Goal: Task Accomplishment & Management: Use online tool/utility

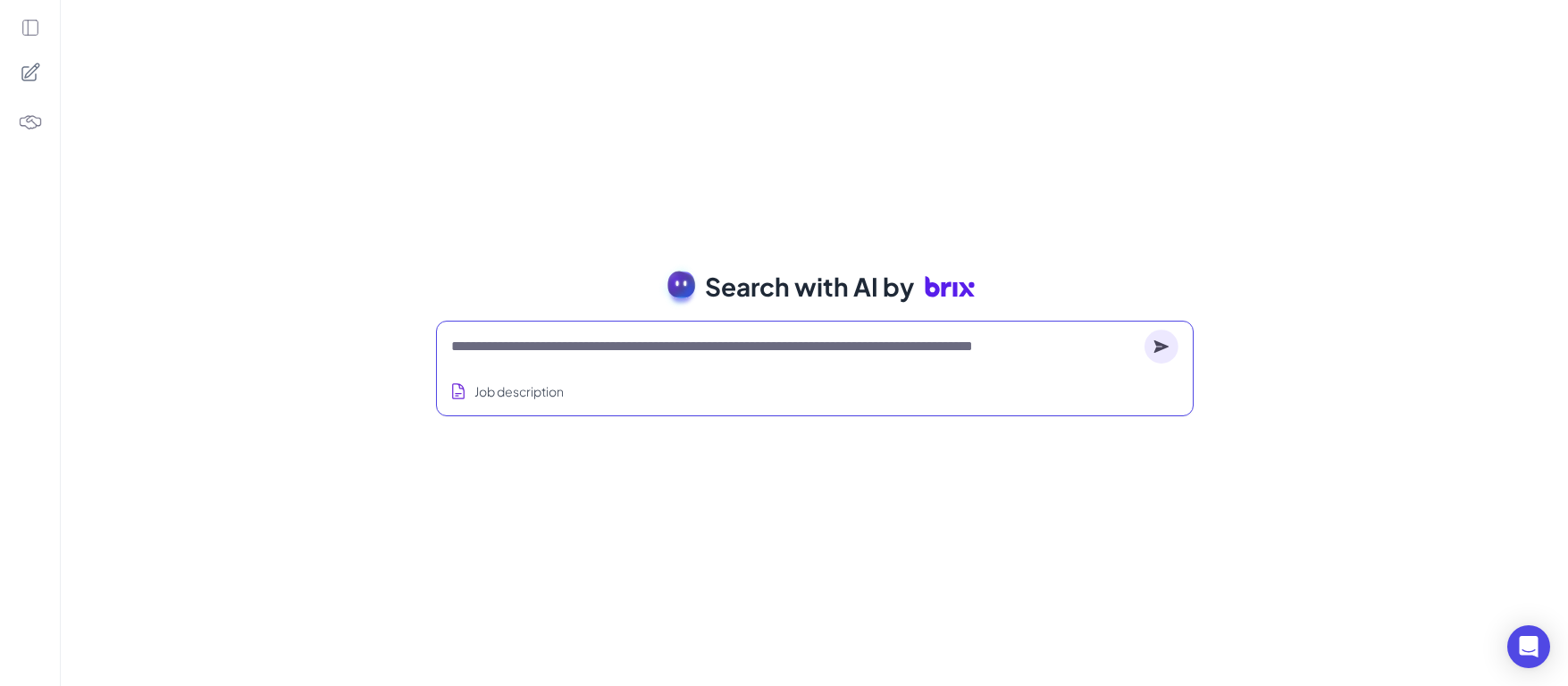
click at [896, 336] on textarea at bounding box center [794, 346] width 686 height 21
click at [873, 336] on textarea at bounding box center [794, 346] width 686 height 21
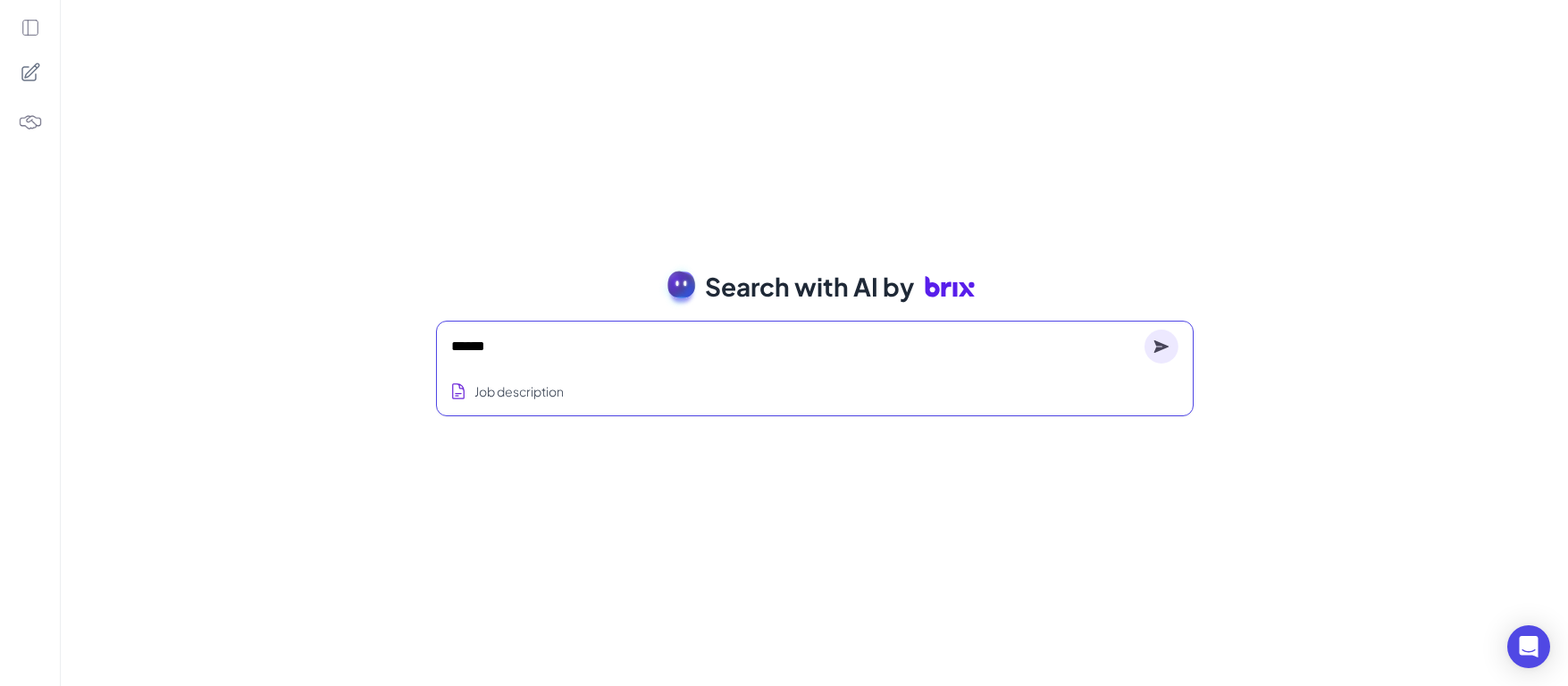
type textarea "******"
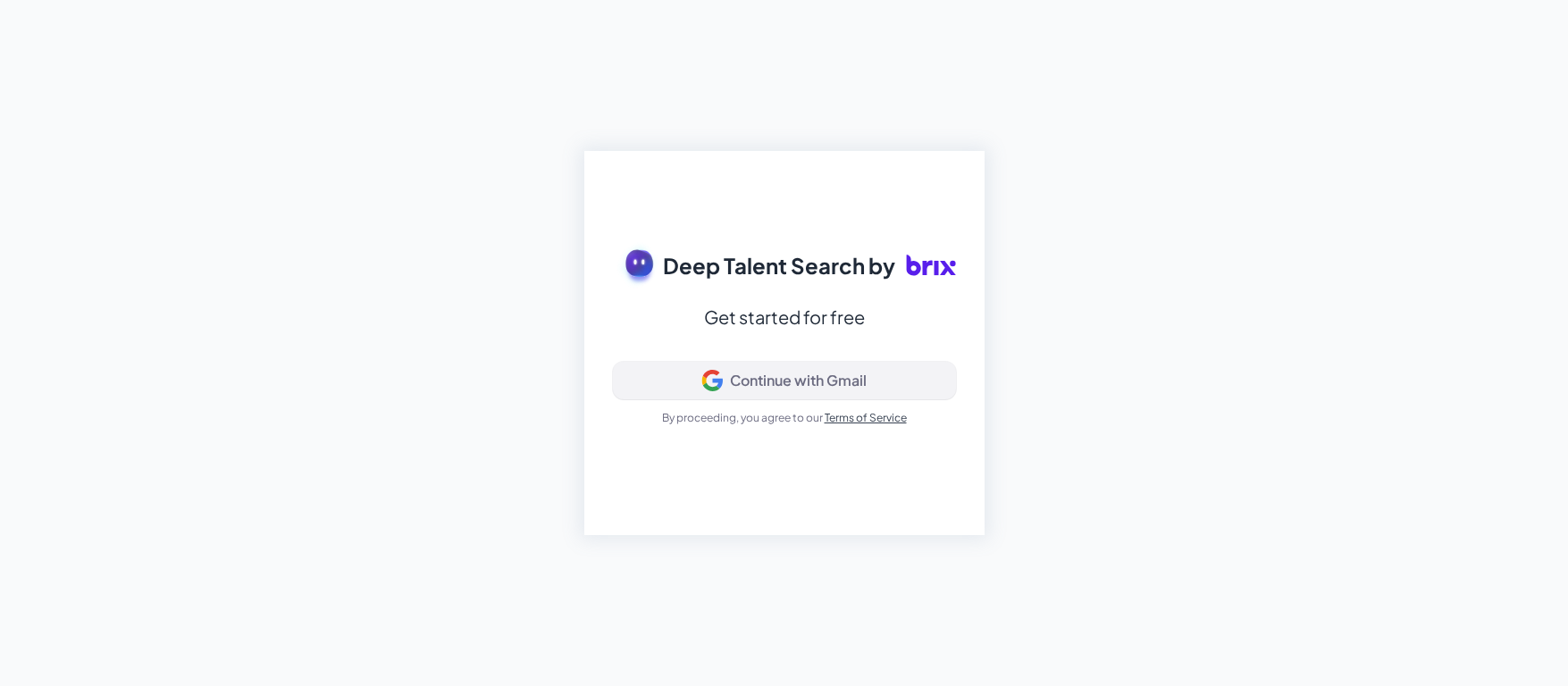
click at [854, 395] on button "Continue with Gmail" at bounding box center [784, 380] width 343 height 38
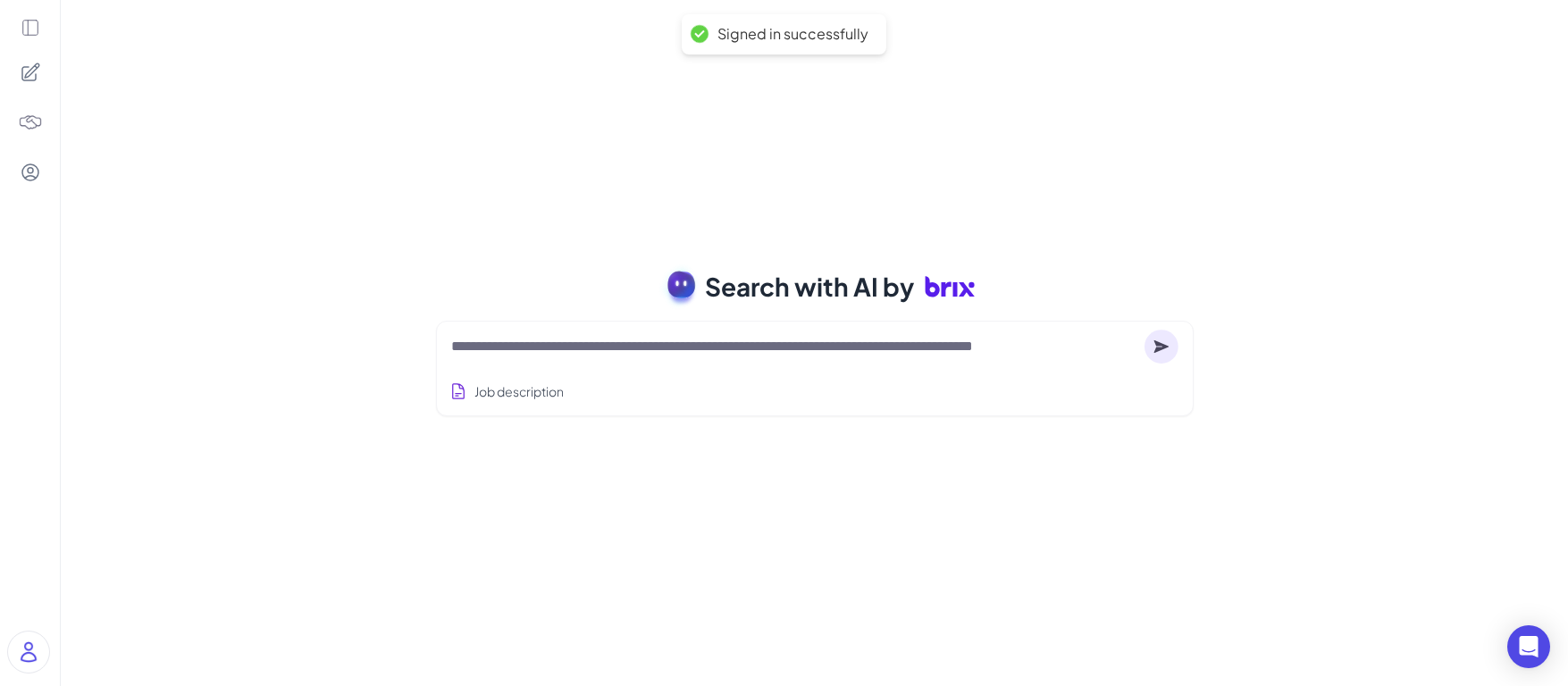
click at [531, 342] on textarea at bounding box center [794, 346] width 686 height 21
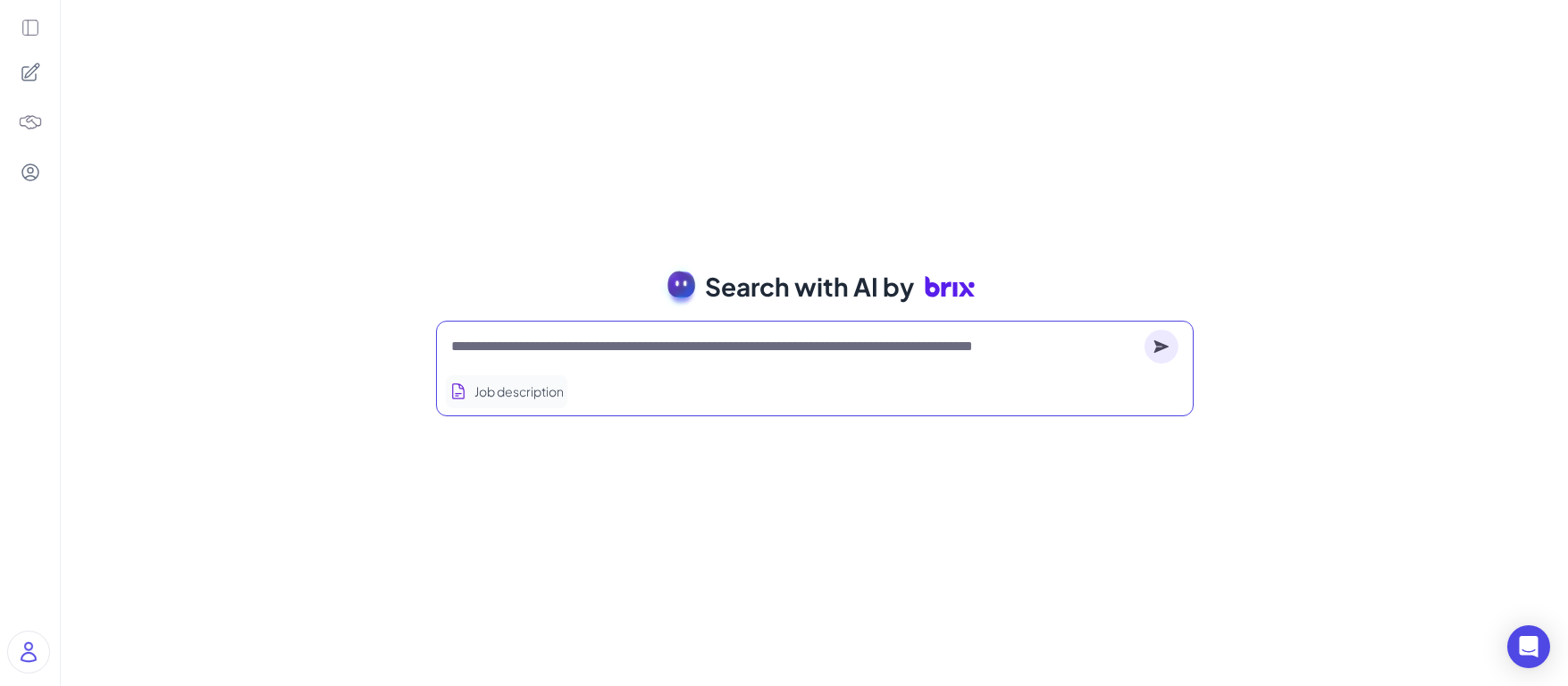
click at [509, 400] on button "Job description" at bounding box center [507, 391] width 122 height 33
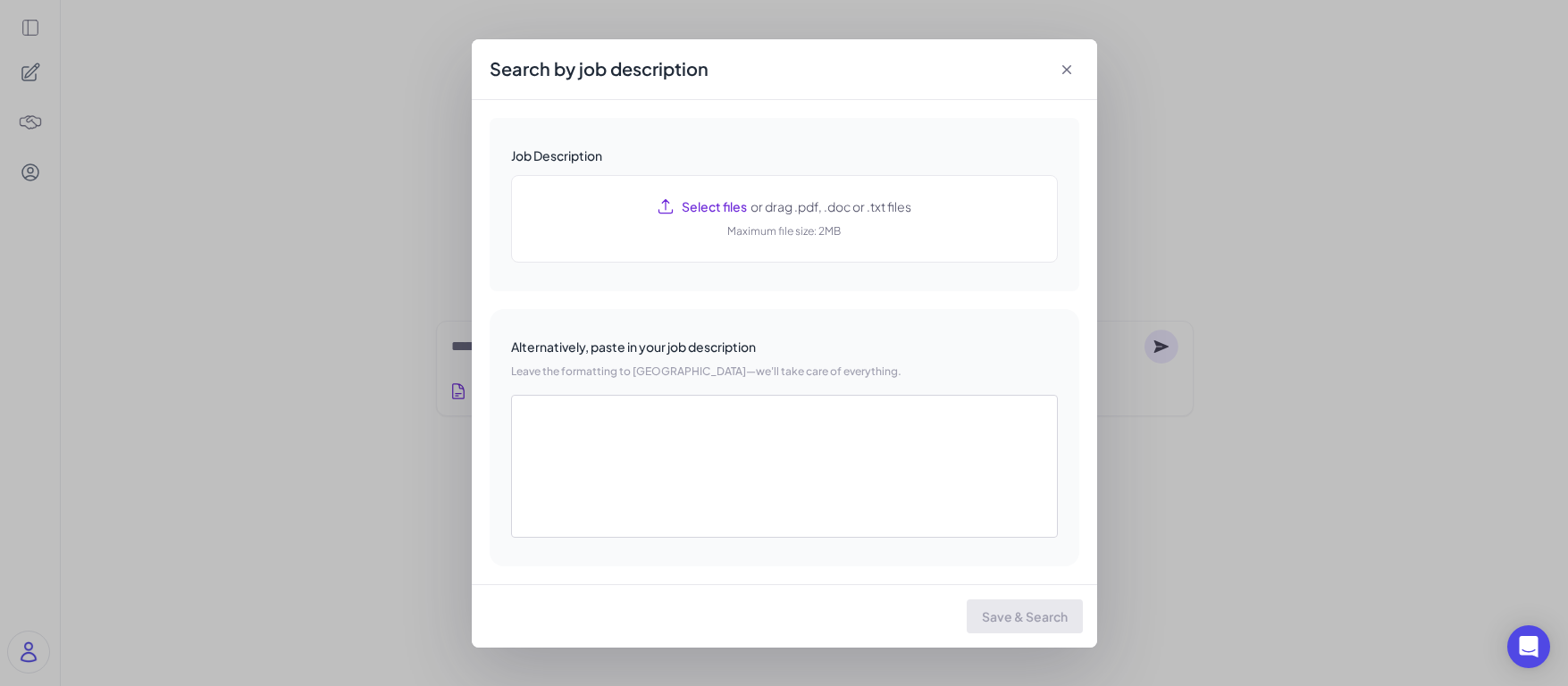
click at [1067, 64] on icon at bounding box center [1066, 69] width 18 height 17
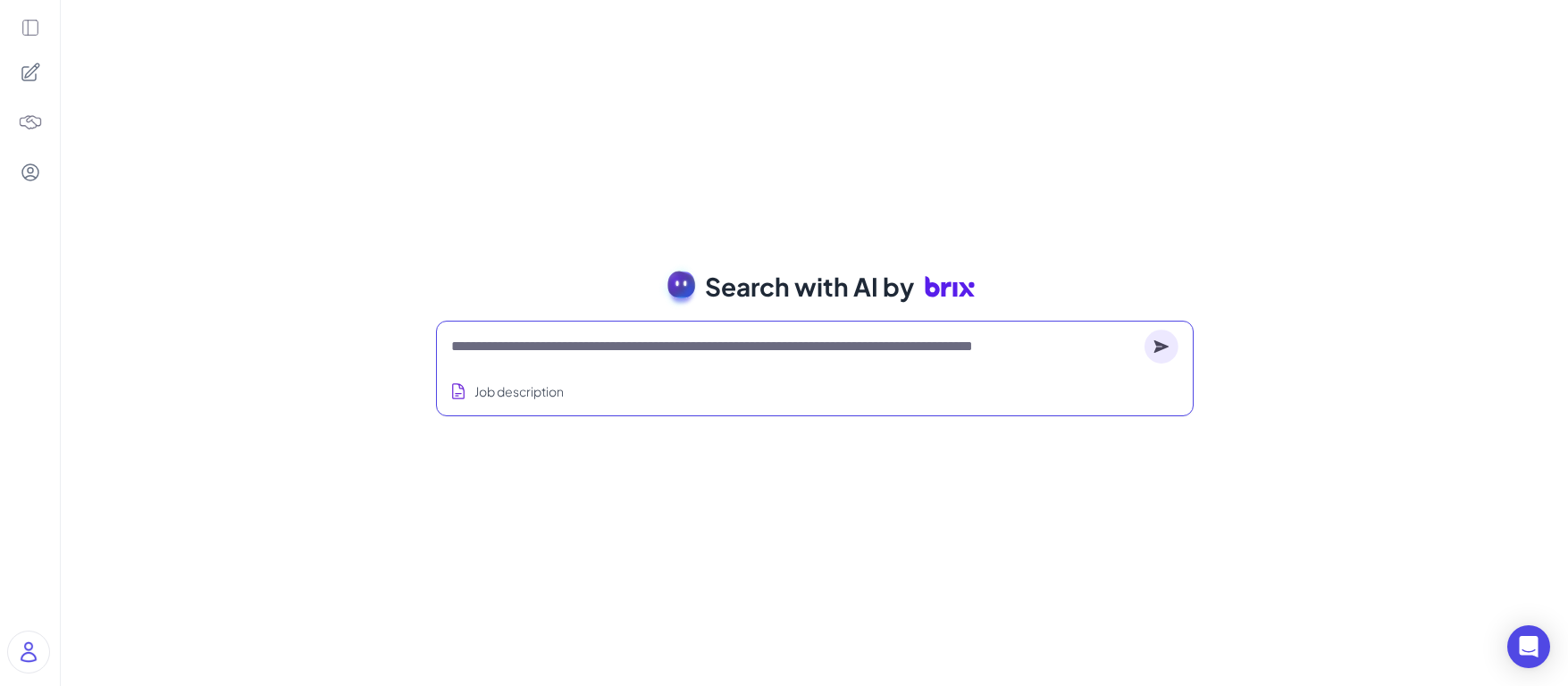
click at [745, 341] on textarea at bounding box center [794, 346] width 686 height 21
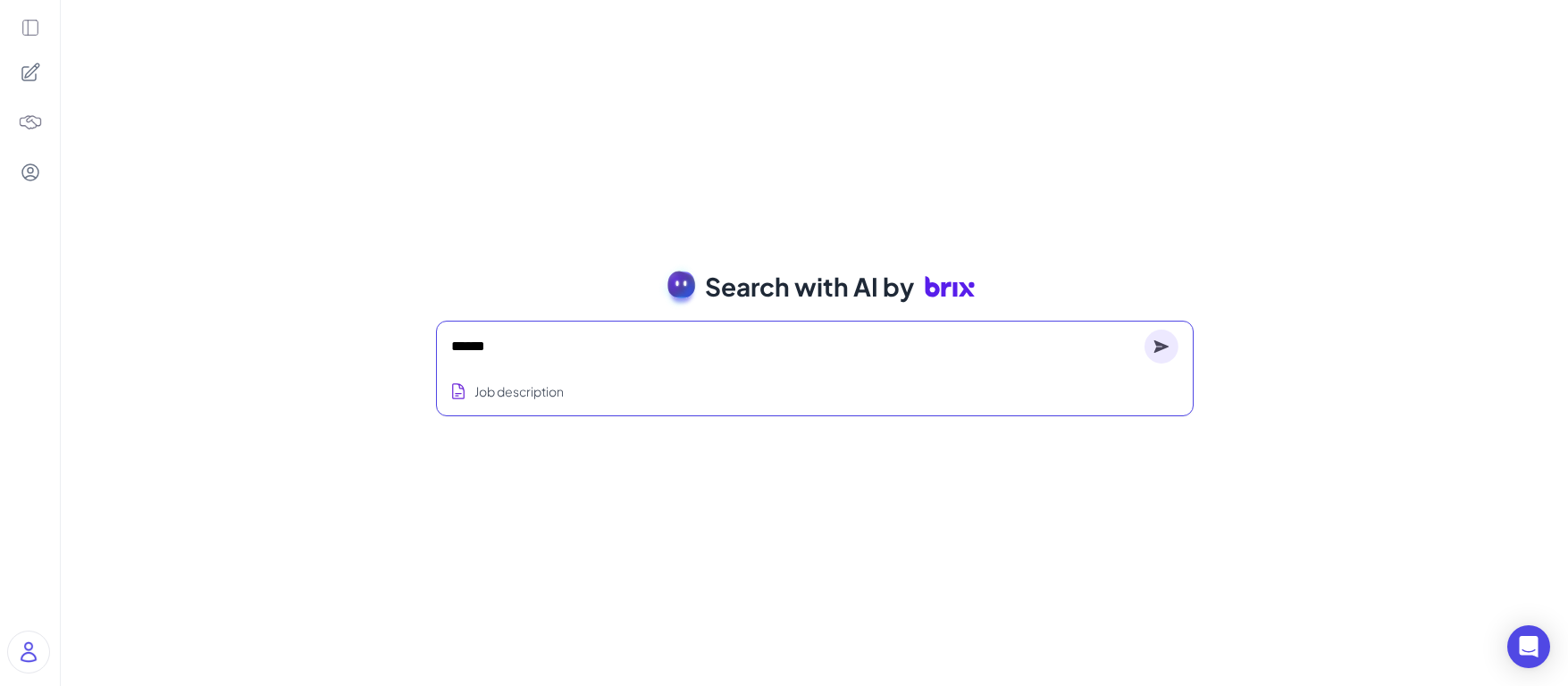
type textarea "******"
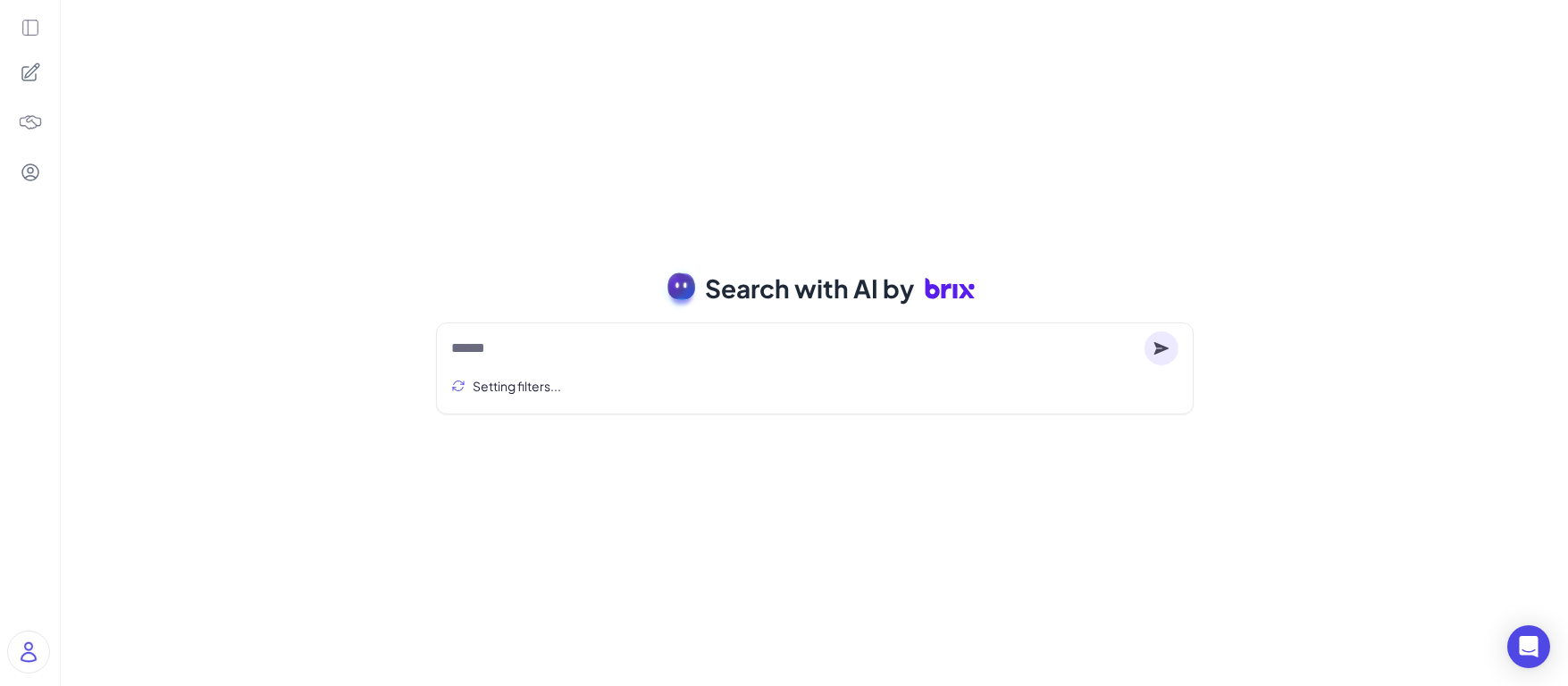
click at [547, 367] on div "Setting filters..." at bounding box center [814, 387] width 727 height 41
click at [1172, 355] on circle at bounding box center [1161, 348] width 34 height 34
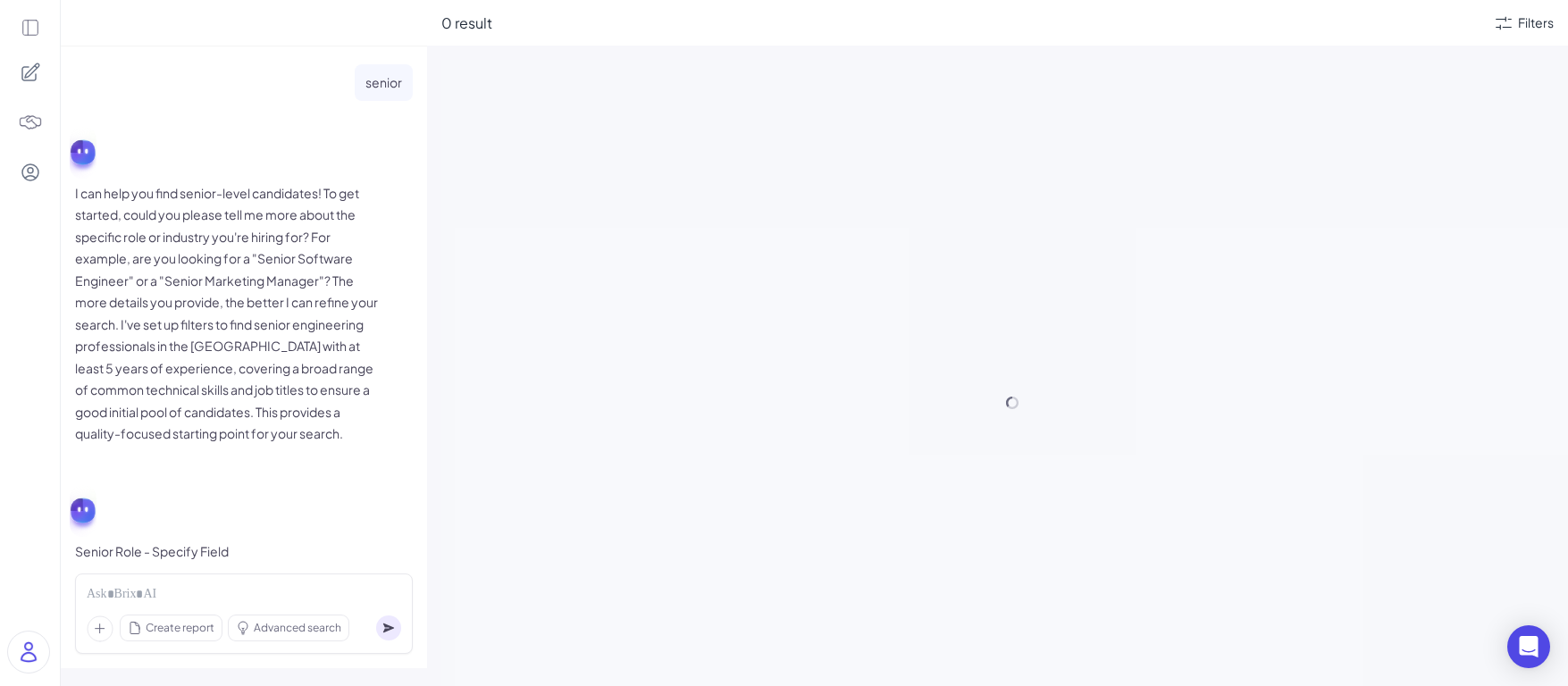
scroll to position [56, 0]
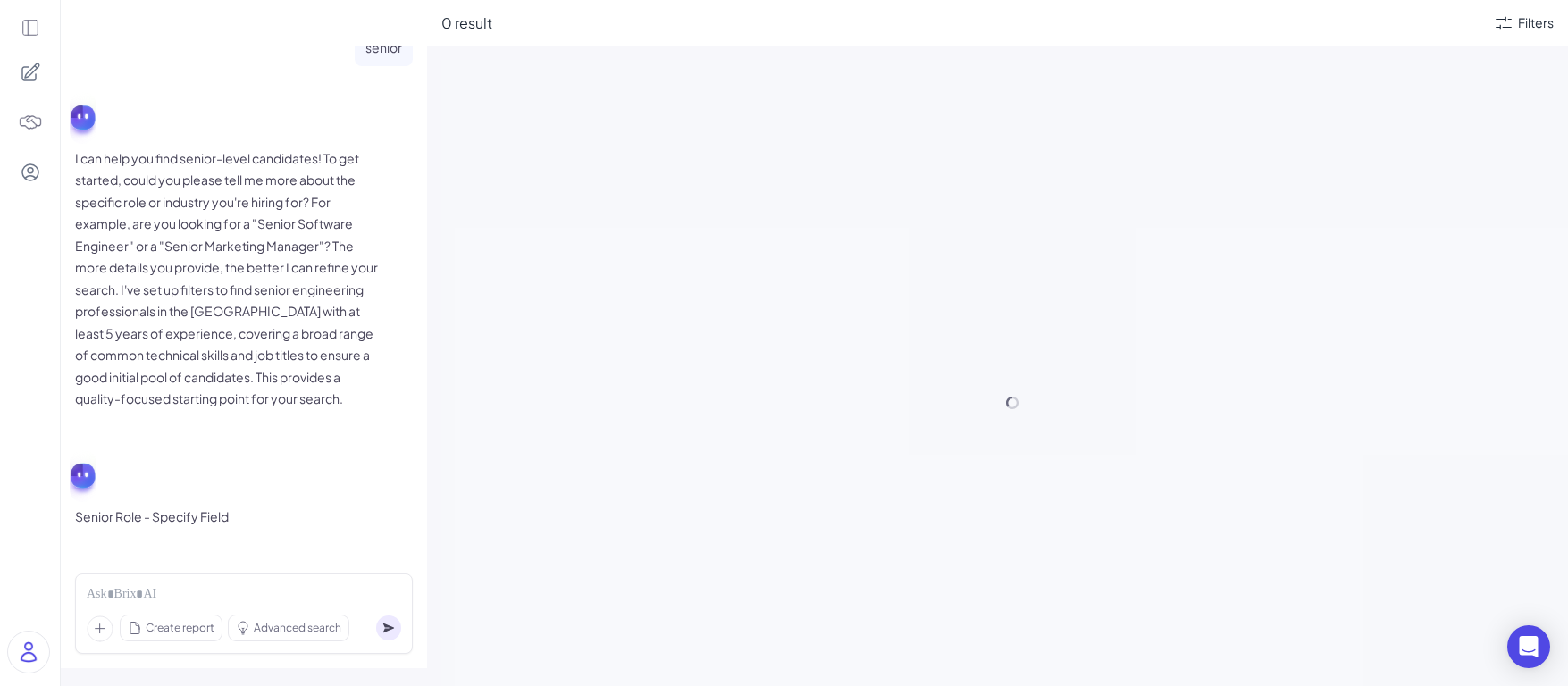
click at [293, 578] on div "Create report Advanced search" at bounding box center [243, 612] width 338 height 80
click at [241, 598] on div at bounding box center [243, 594] width 314 height 19
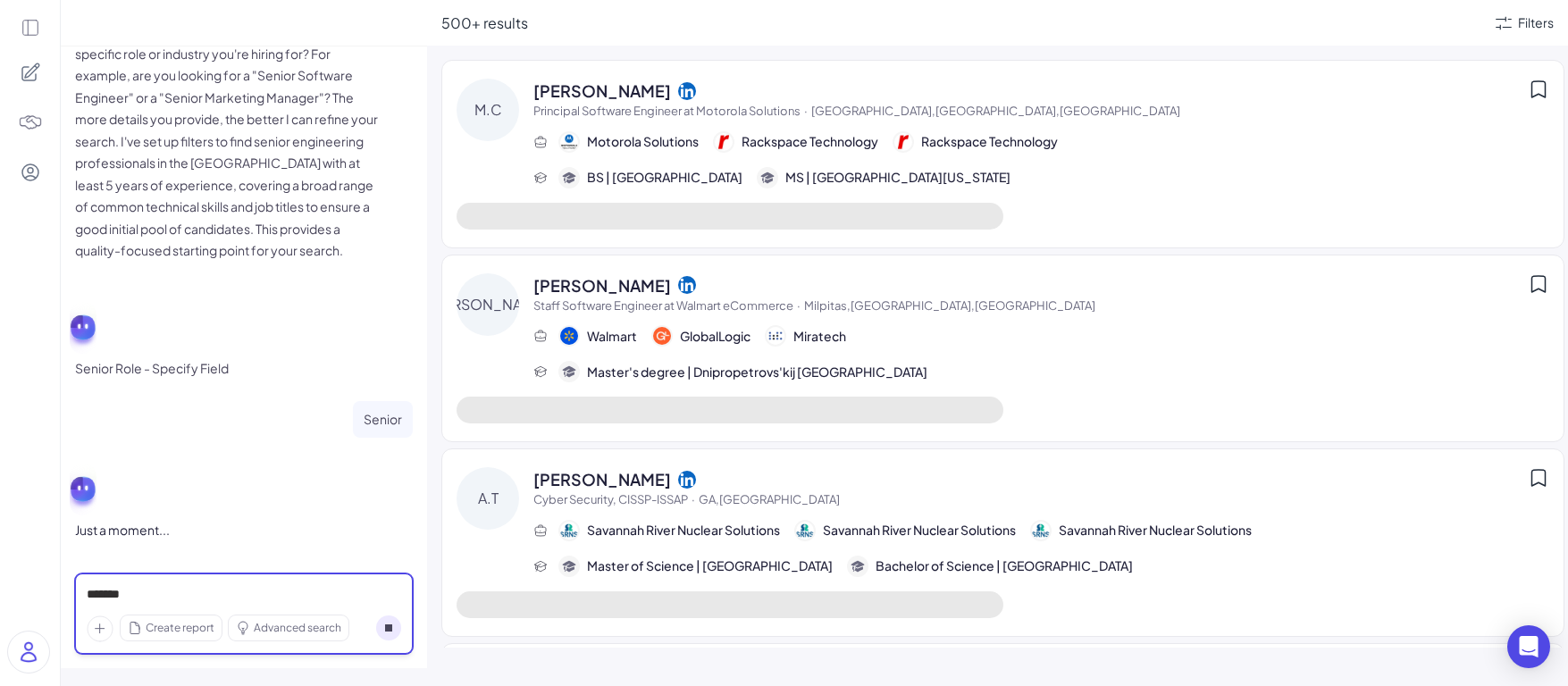
scroll to position [218, 0]
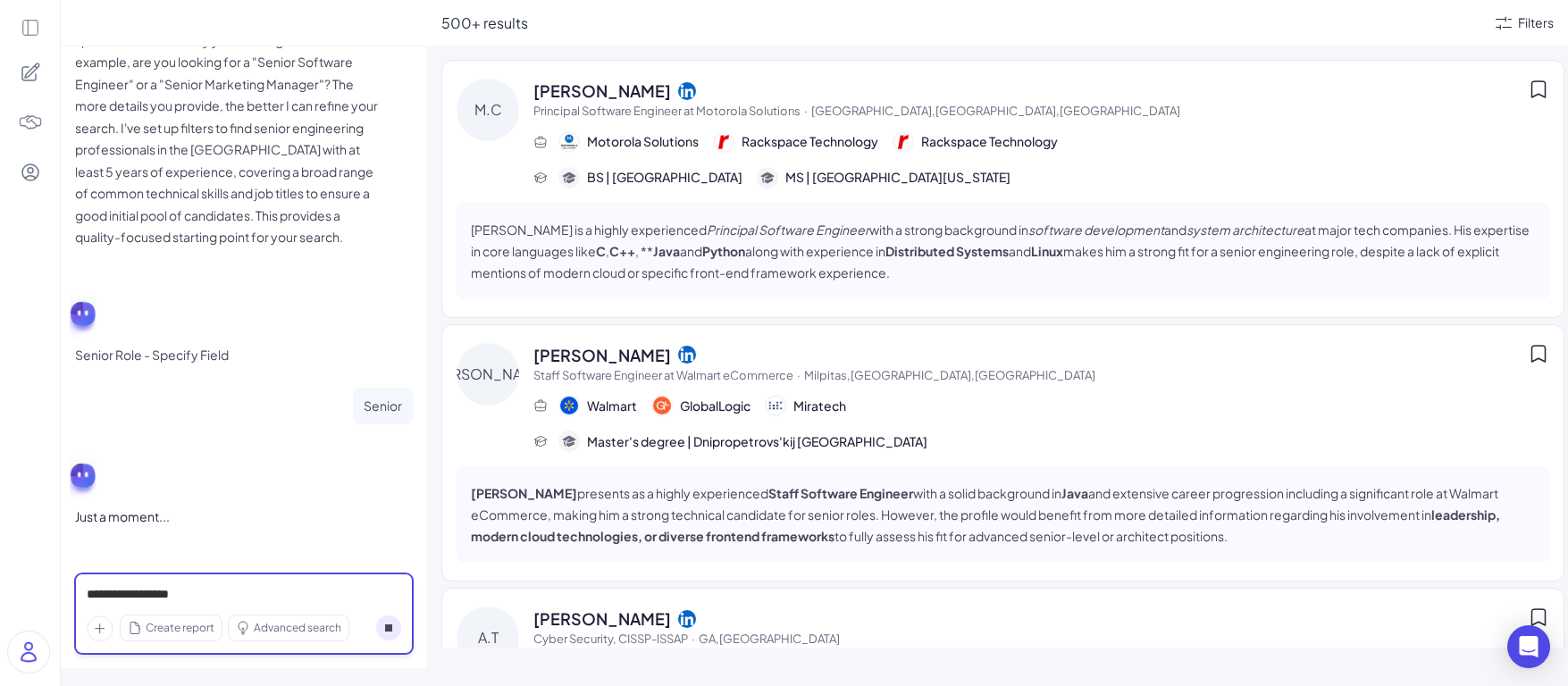
click at [323, 602] on div "**********" at bounding box center [243, 594] width 314 height 19
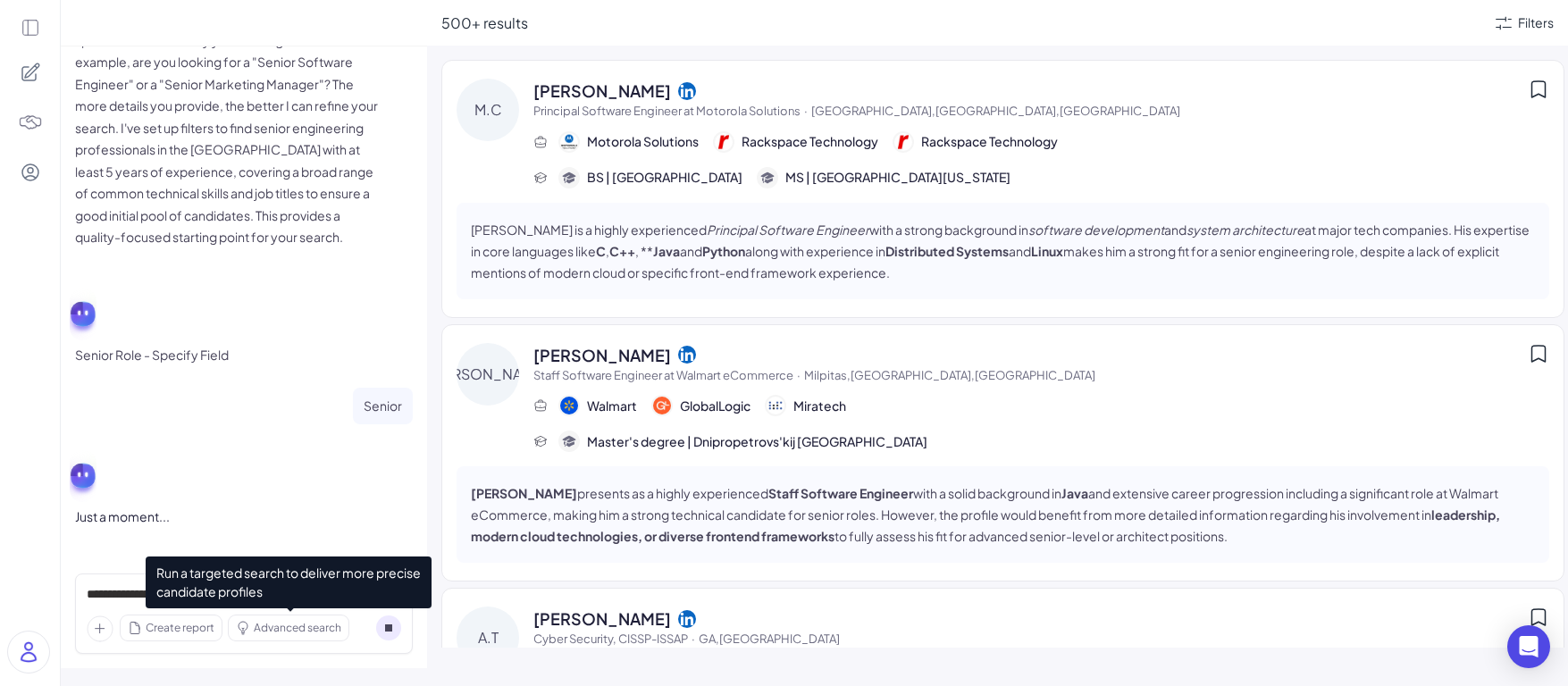
click at [313, 632] on span "Advanced search" at bounding box center [297, 627] width 88 height 16
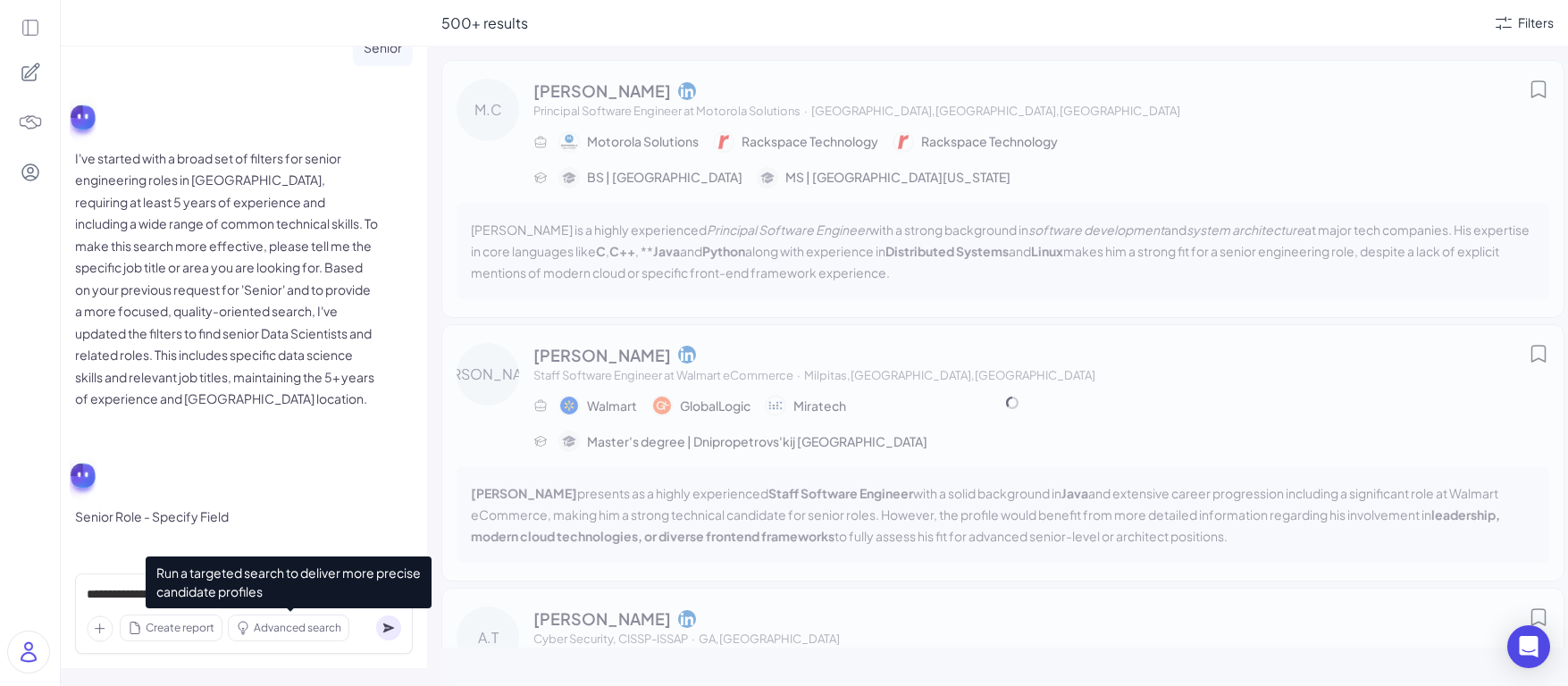
scroll to position [576, 0]
click at [279, 628] on span "Advanced search" at bounding box center [297, 627] width 88 height 16
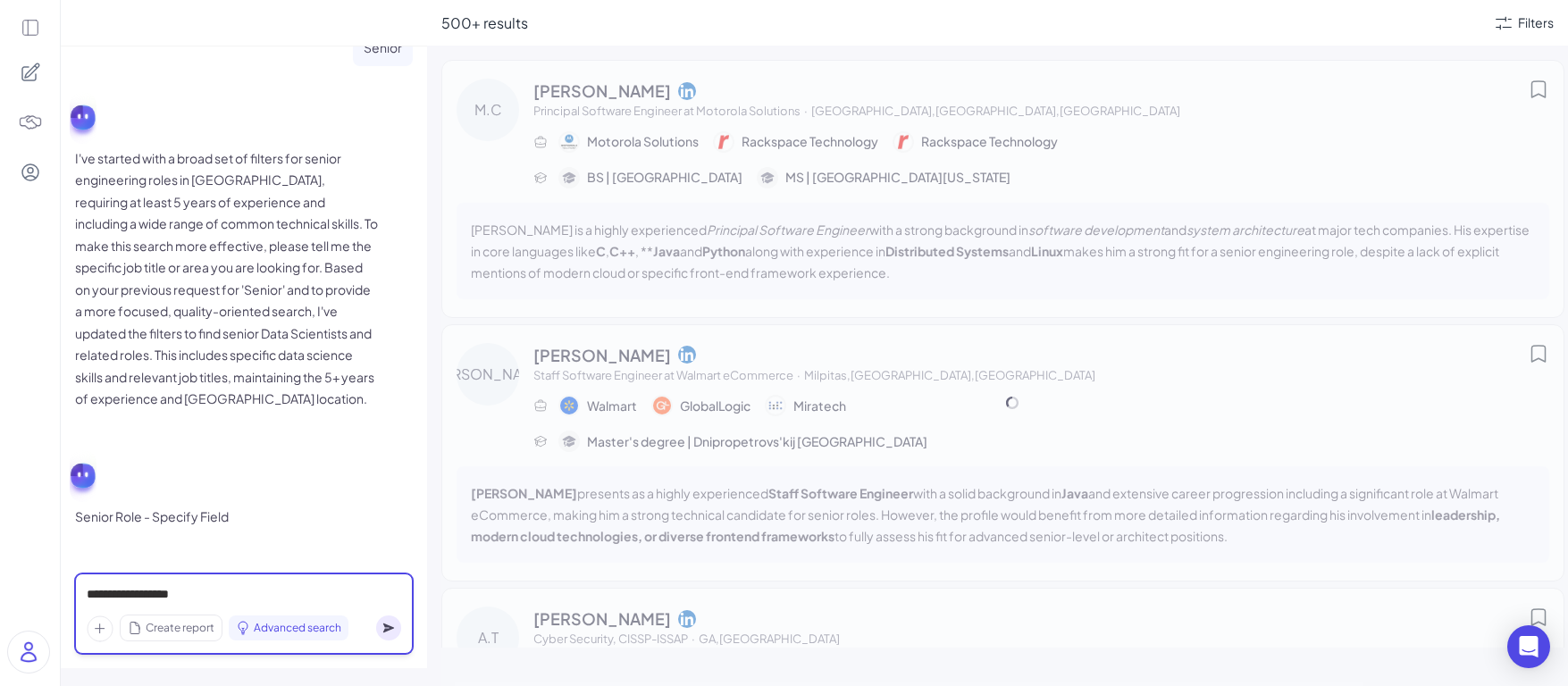
click at [352, 599] on div "**********" at bounding box center [243, 594] width 314 height 19
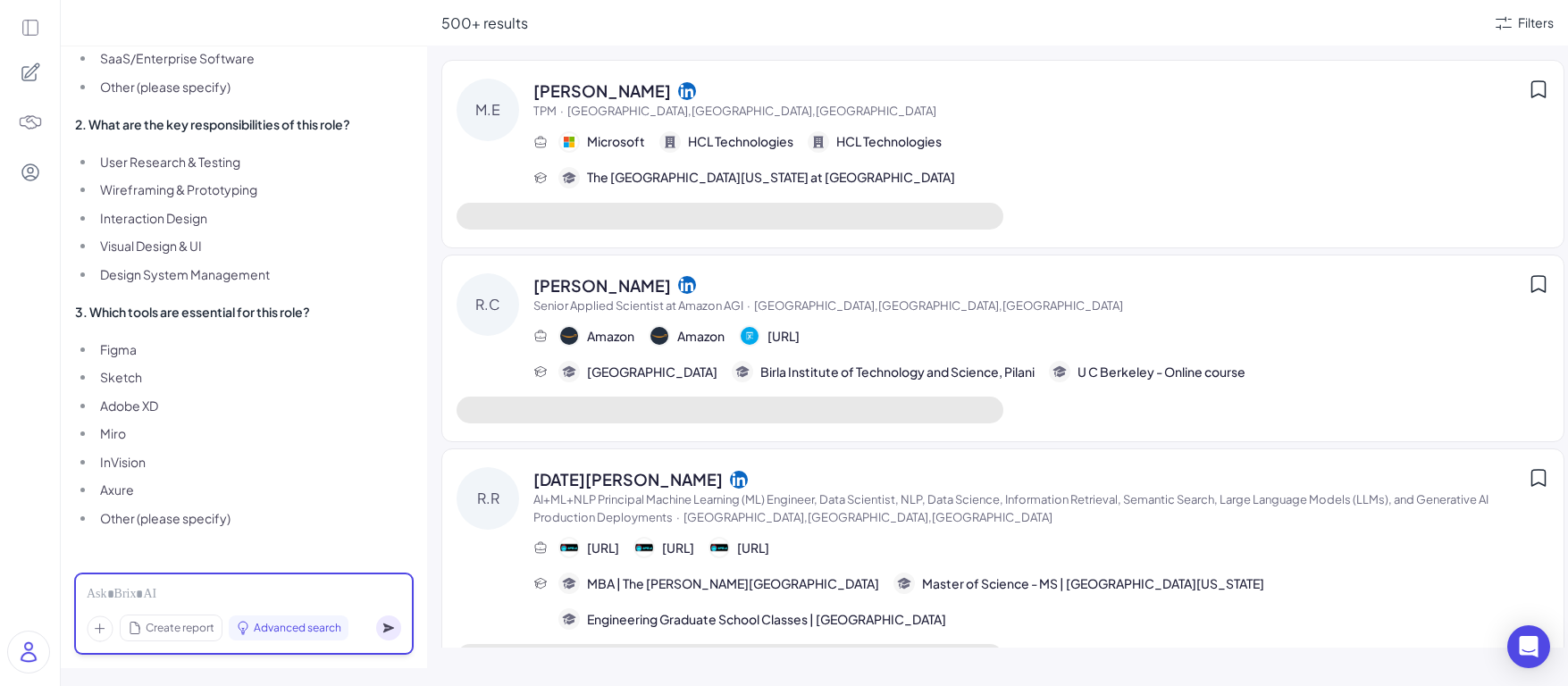
scroll to position [1406, 0]
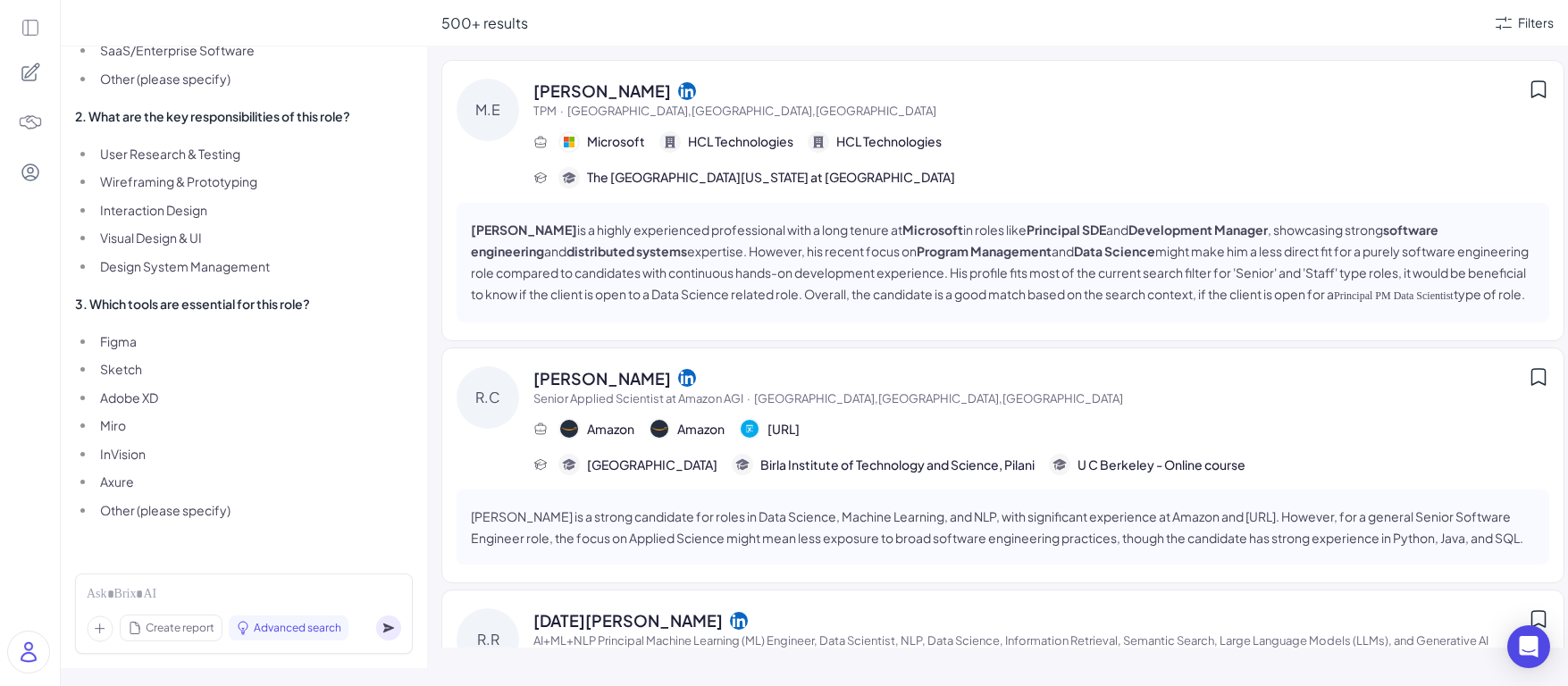
click at [509, 137] on div "M.E" at bounding box center [487, 133] width 63 height 110
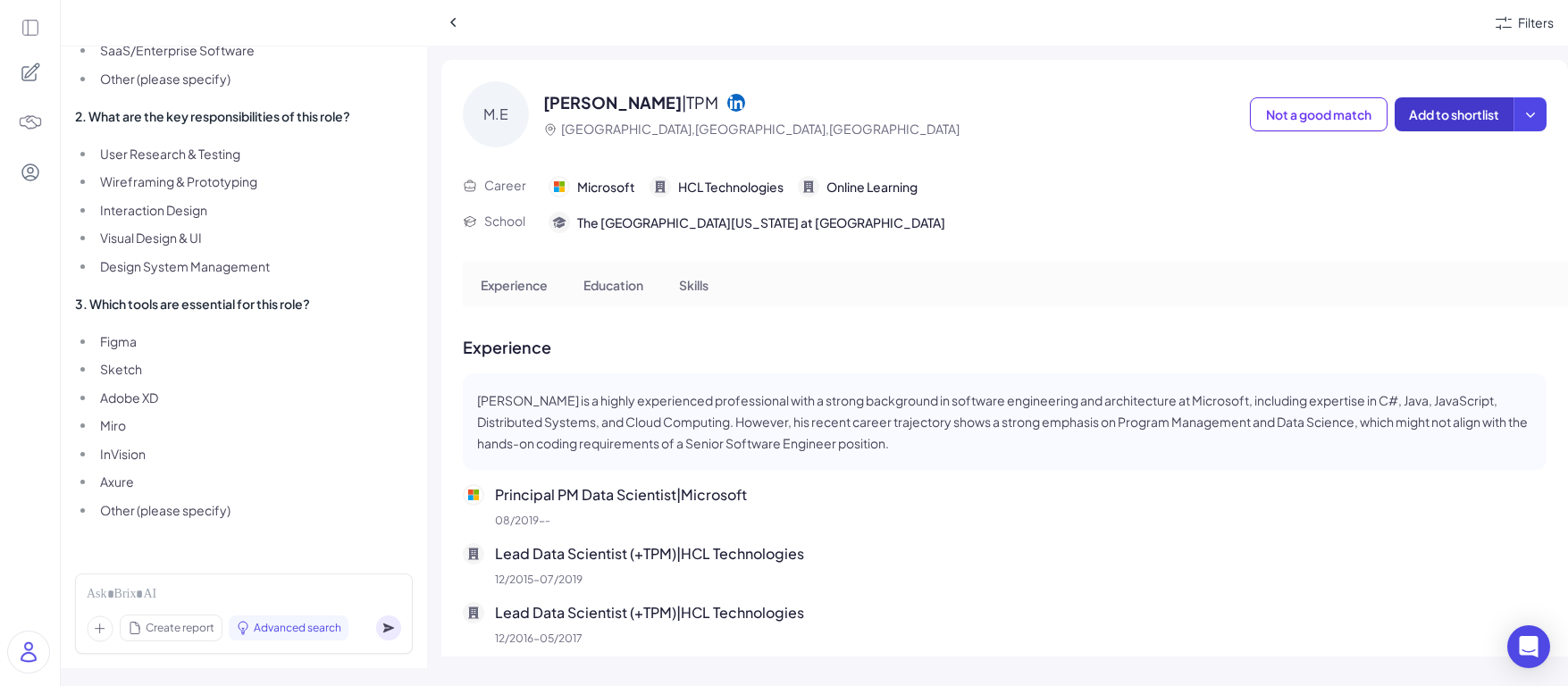
click at [1447, 113] on span "Add to shortlist" at bounding box center [1454, 113] width 90 height 16
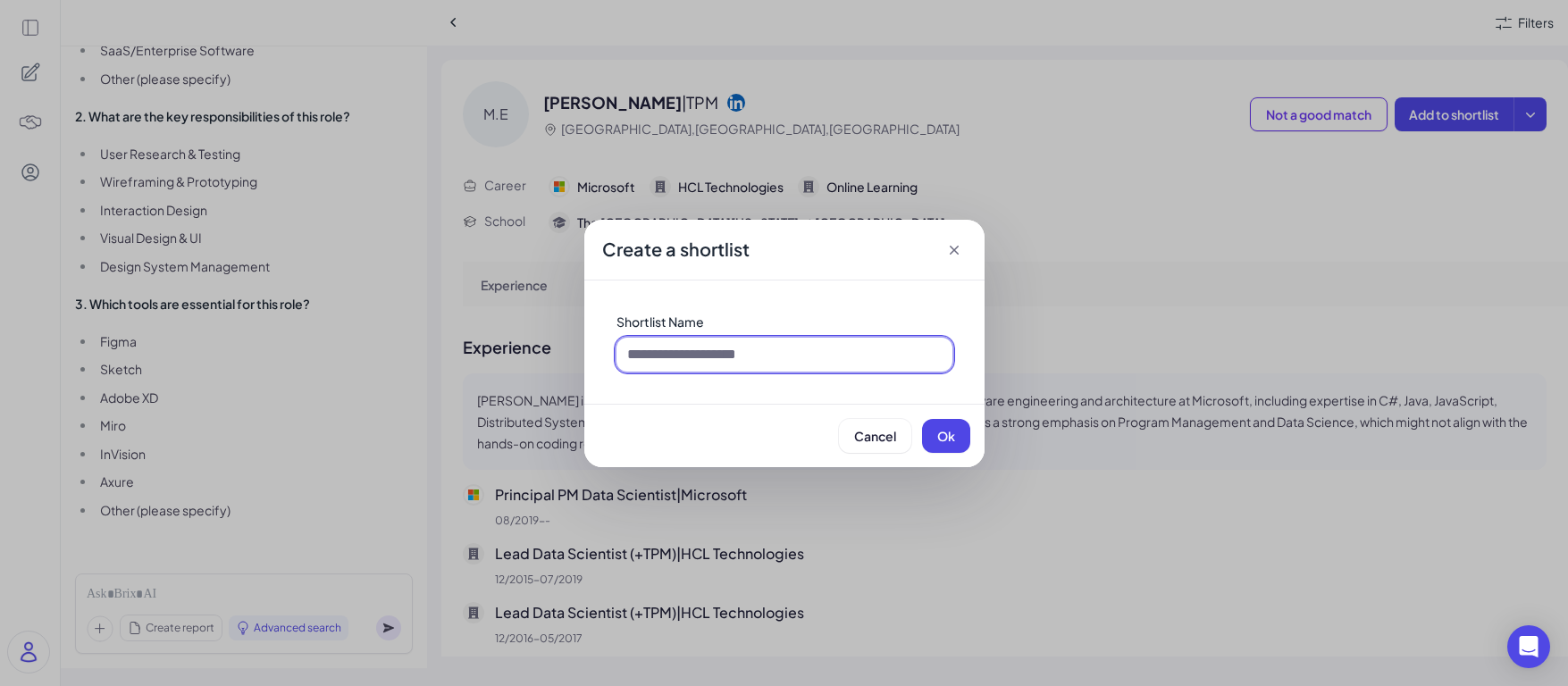
click at [881, 350] on input at bounding box center [784, 355] width 336 height 34
type input "**"
click at [953, 437] on span "Ok" at bounding box center [945, 435] width 18 height 16
